Goal: Task Accomplishment & Management: Use online tool/utility

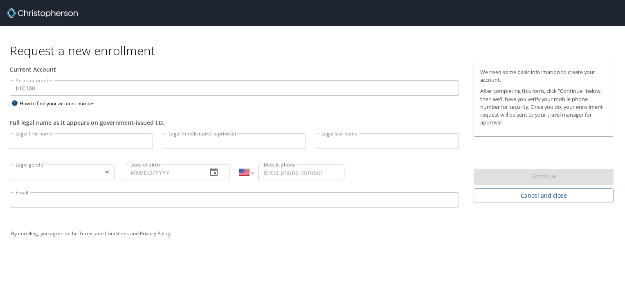
select select "US"
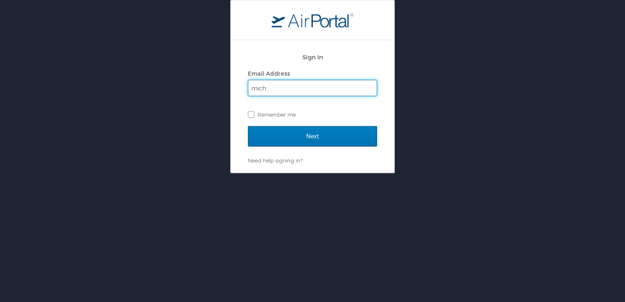
type input "michael.anderson4@imail.org"
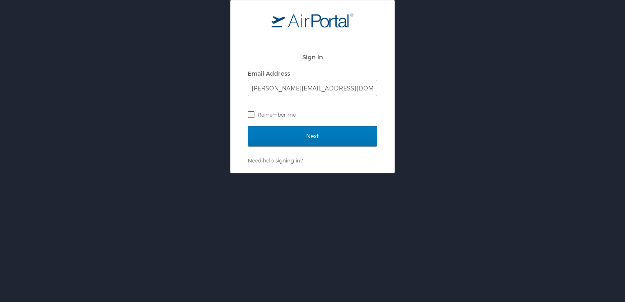
click at [250, 114] on label "Remember me" at bounding box center [312, 114] width 129 height 12
click at [250, 114] on input "Remember me" at bounding box center [250, 113] width 5 height 5
checkbox input "true"
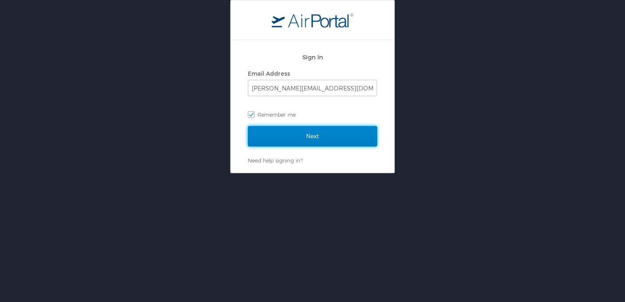
click at [303, 143] on input "Next" at bounding box center [312, 136] width 129 height 20
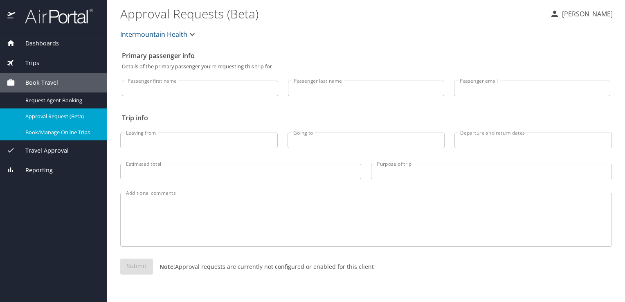
click at [65, 132] on span "Book/Manage Online Trips" at bounding box center [61, 132] width 72 height 8
